Goal: Task Accomplishment & Management: Manage account settings

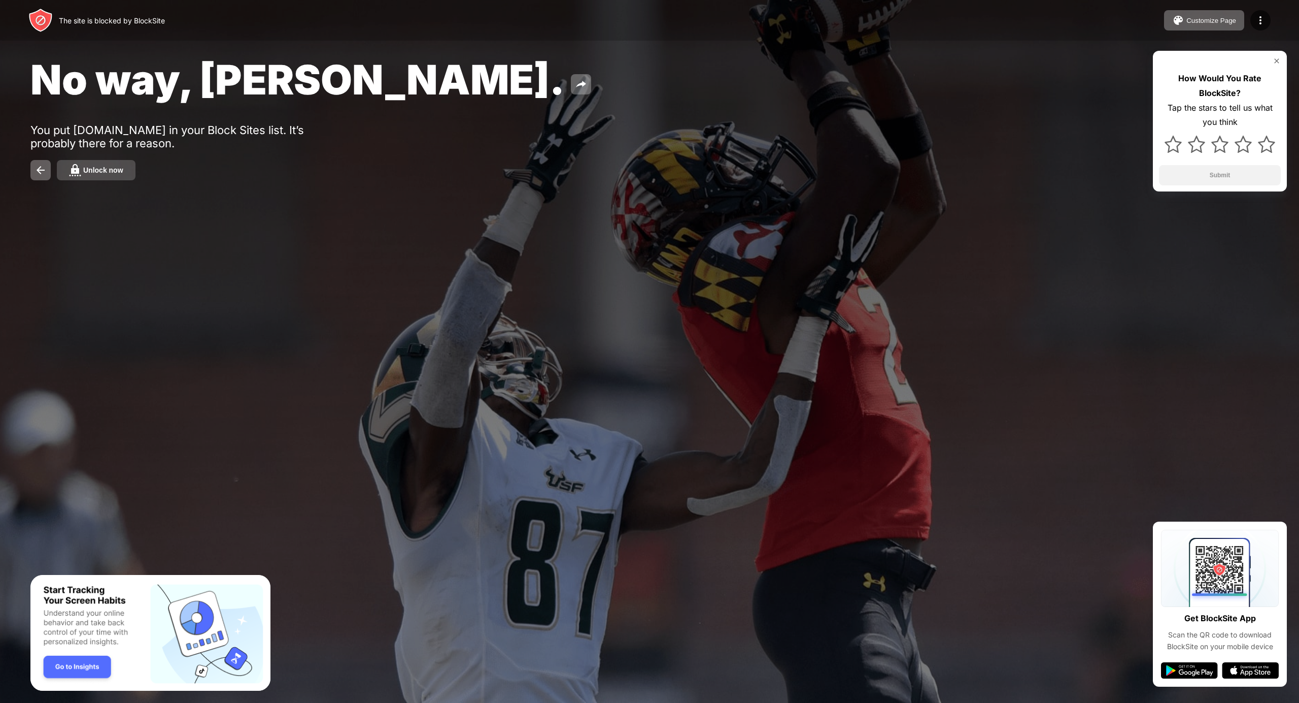
click at [105, 168] on div "Unlock now" at bounding box center [103, 170] width 40 height 8
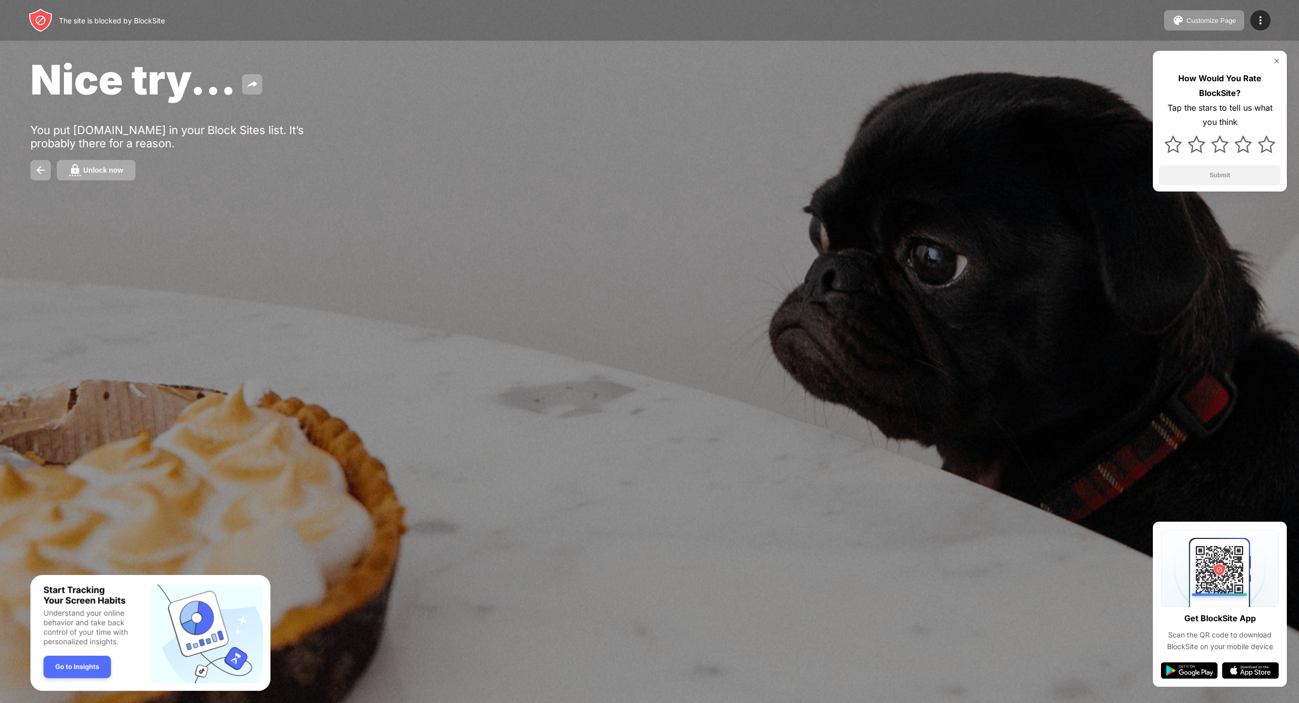
click at [45, 154] on div "Nice try... You put youtube.com in your Block Sites list. It’s probably there f…" at bounding box center [649, 117] width 1299 height 235
click at [86, 170] on div "Unlock now" at bounding box center [103, 170] width 40 height 8
click at [101, 167] on div "Unlock now" at bounding box center [103, 170] width 40 height 8
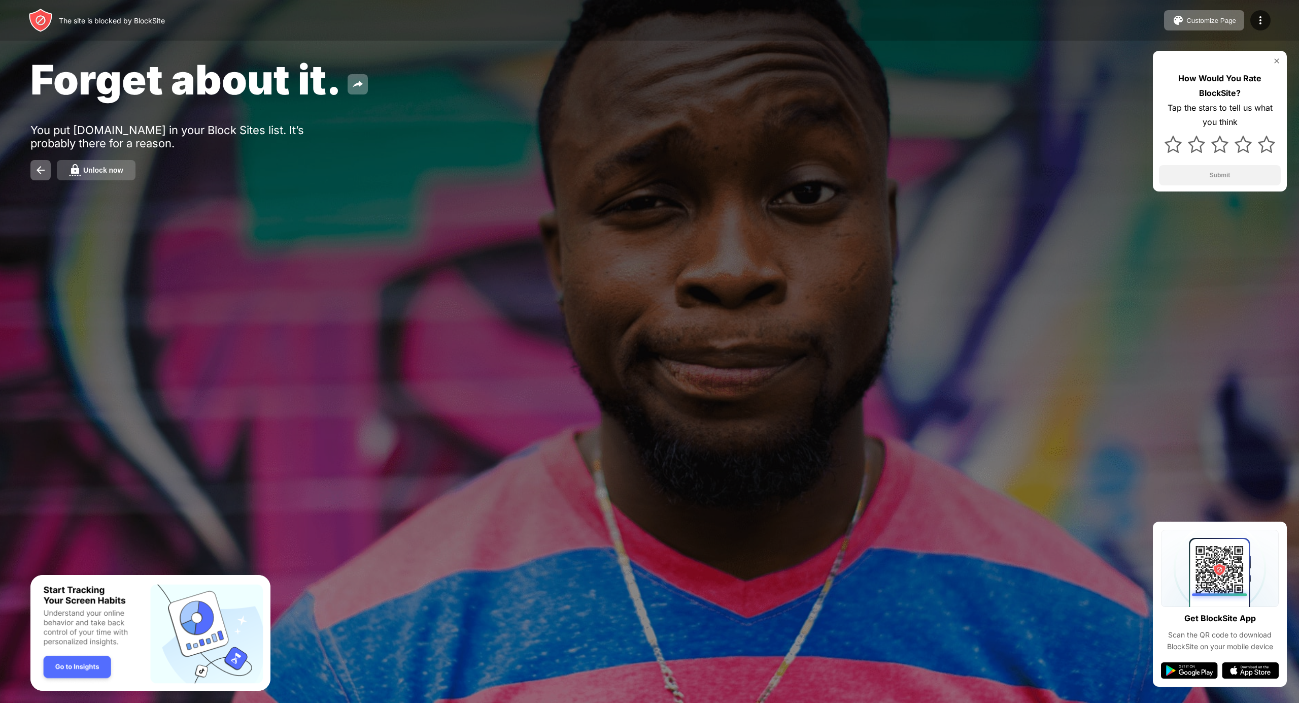
click at [70, 164] on button "Unlock now" at bounding box center [96, 170] width 79 height 20
